Goal: Task Accomplishment & Management: Use online tool/utility

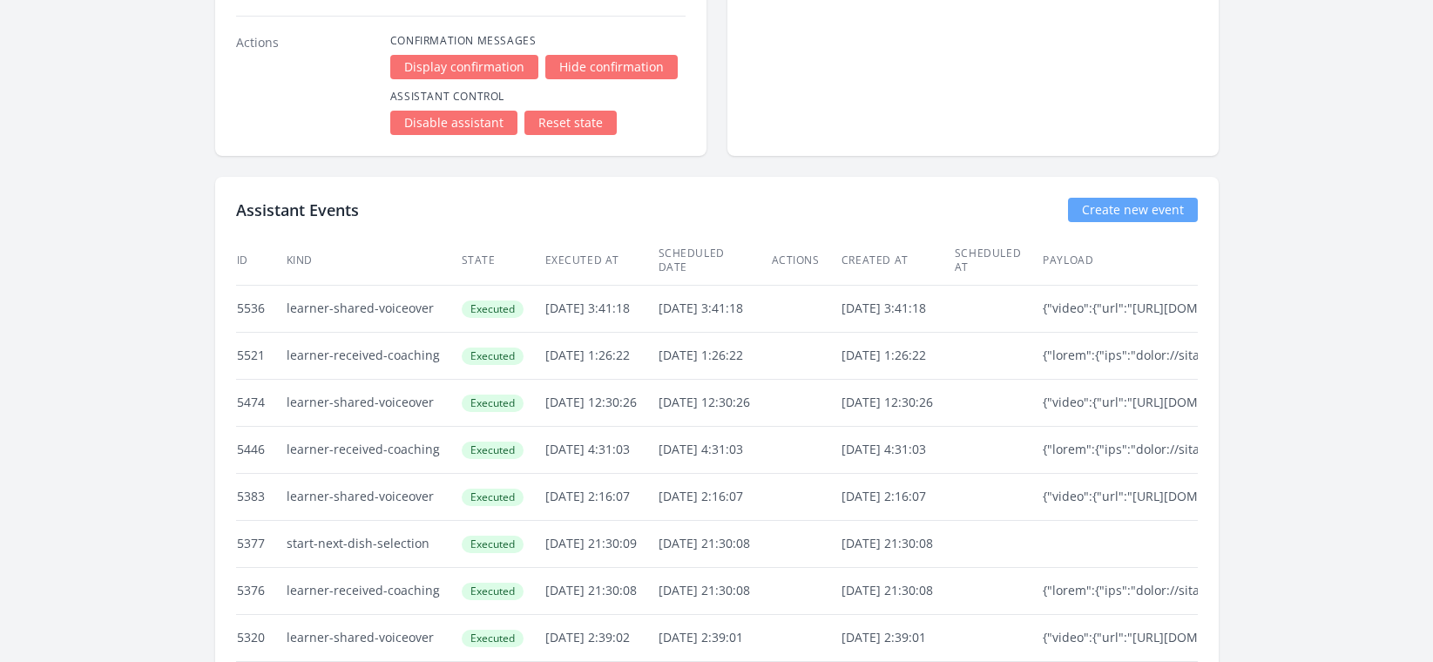
scroll to position [2566, 0]
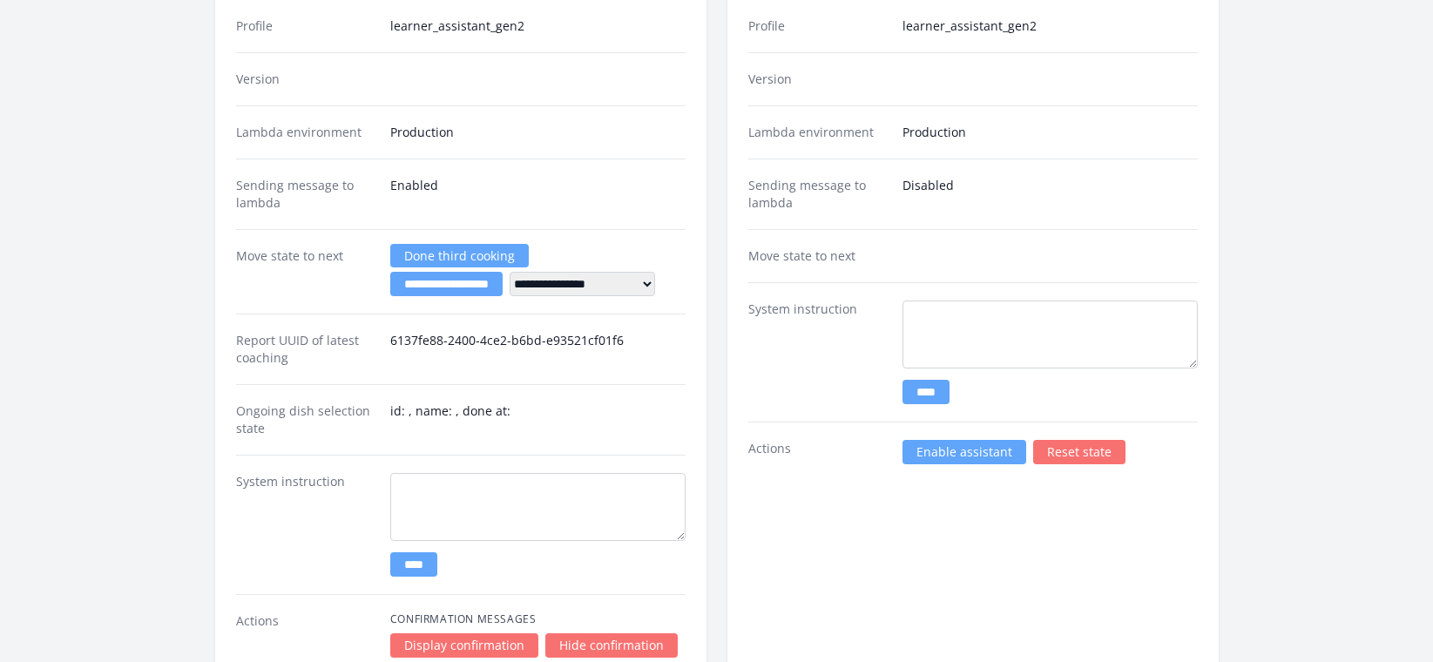
click at [955, 455] on link "Enable assistant" at bounding box center [964, 452] width 124 height 24
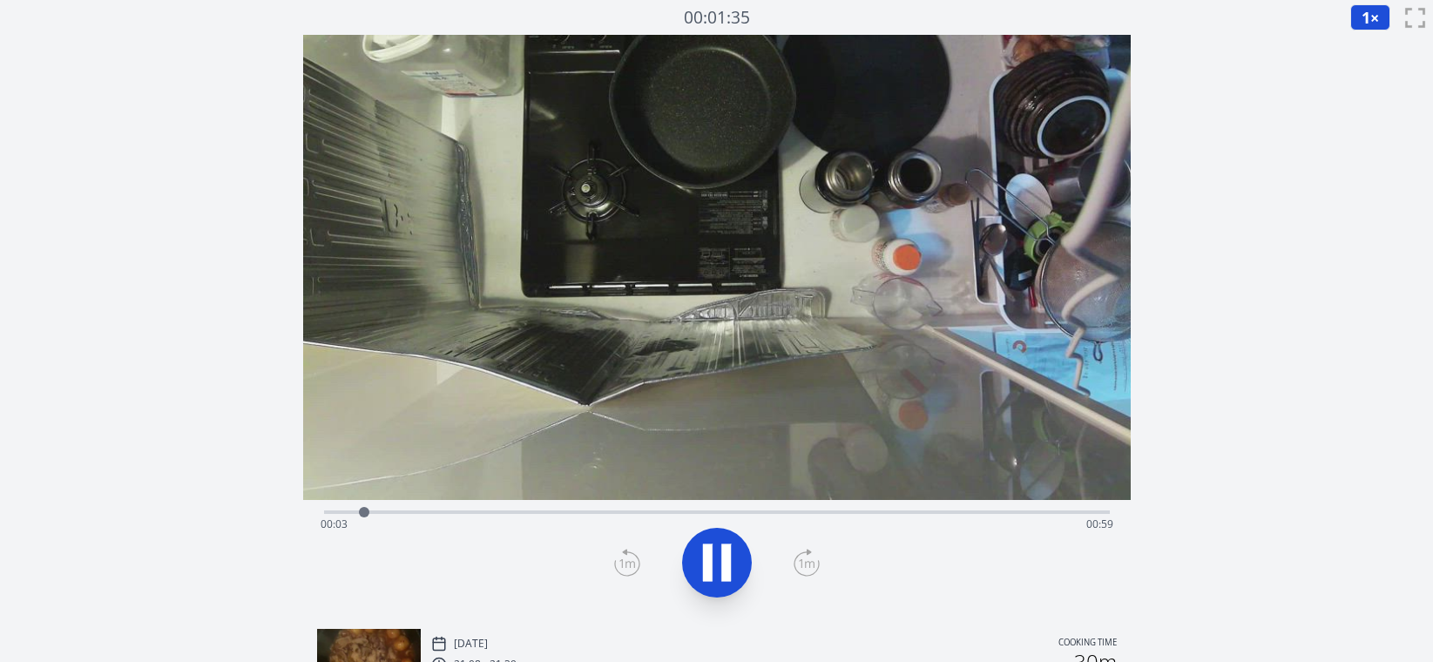
click at [1007, 511] on div "Time elapsed: 00:03 Time remaining: 00:59" at bounding box center [716, 524] width 793 height 28
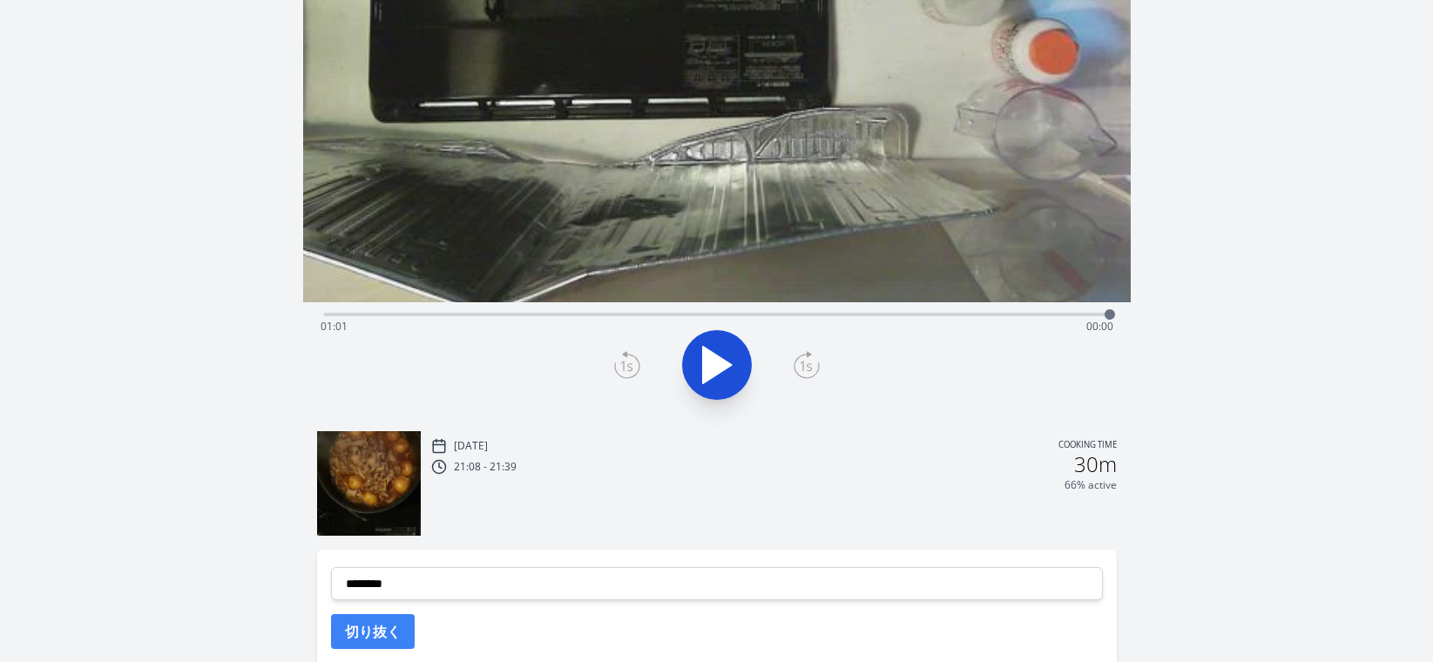
scroll to position [338, 0]
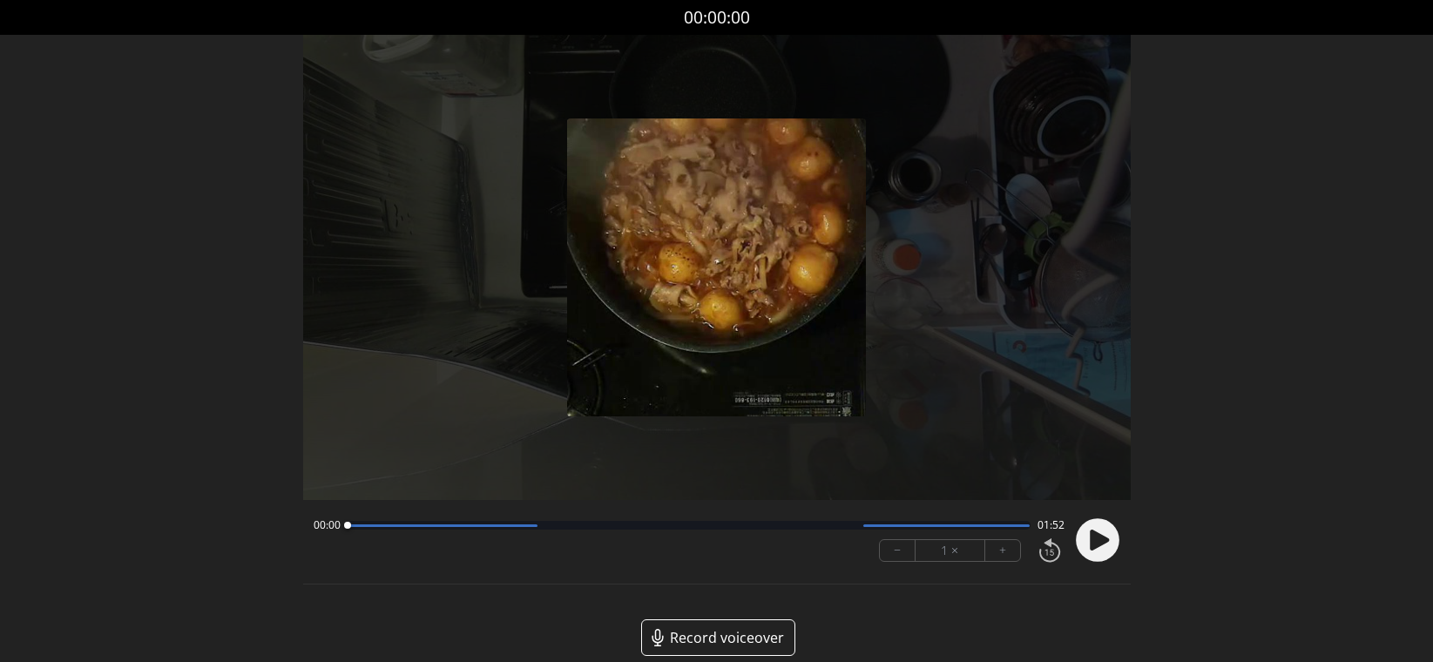
click at [1014, 555] on button "+" at bounding box center [1002, 550] width 35 height 21
click at [1092, 544] on icon at bounding box center [1099, 540] width 19 height 21
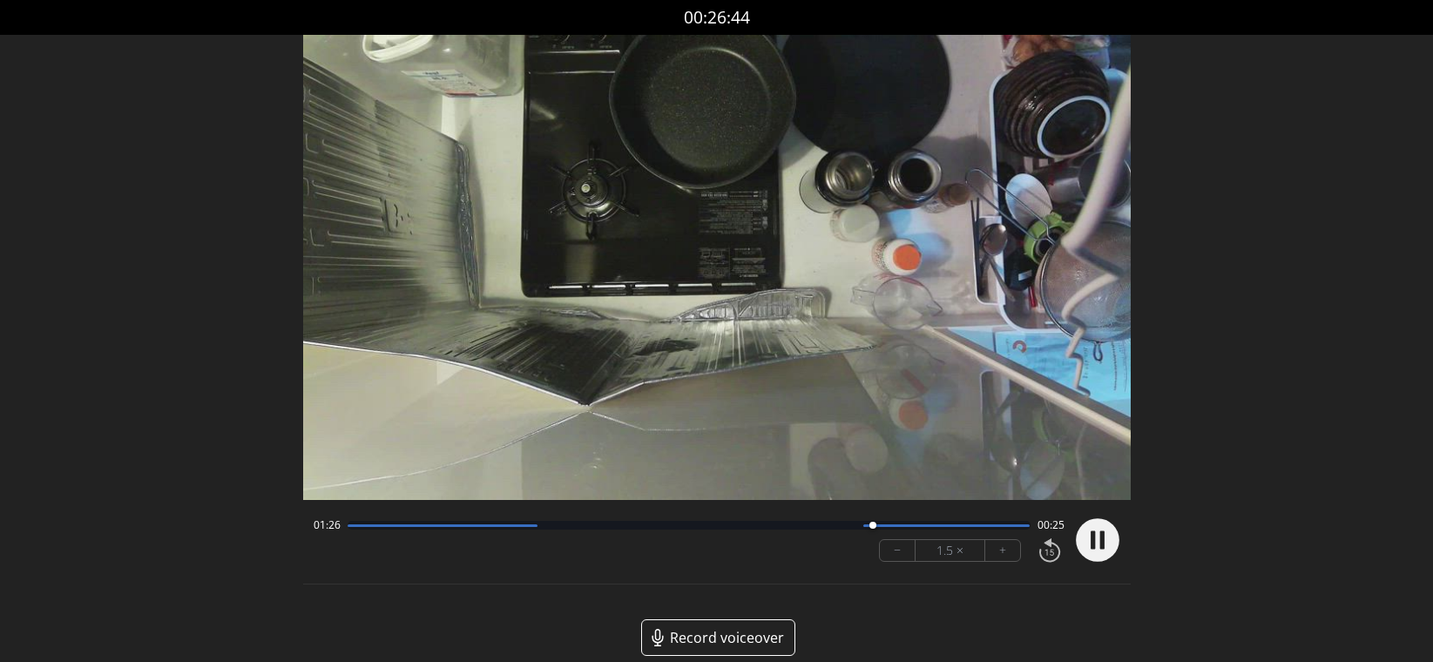
click at [1101, 539] on icon at bounding box center [1101, 540] width 4 height 18
